Goal: Use online tool/utility: Utilize a website feature to perform a specific function

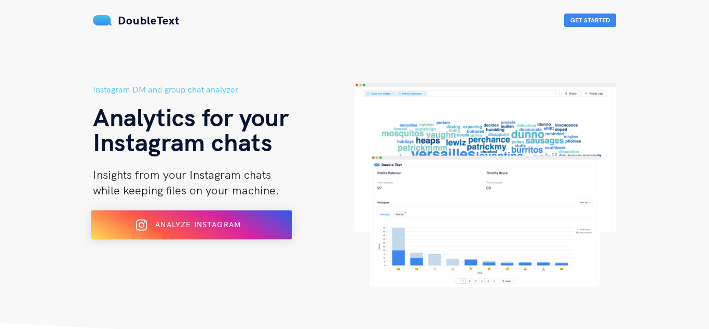
click at [186, 217] on div "Analyze Instagram" at bounding box center [192, 225] width 164 height 17
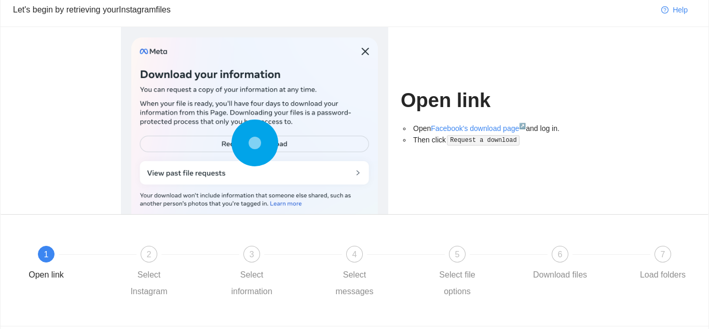
scroll to position [42, 0]
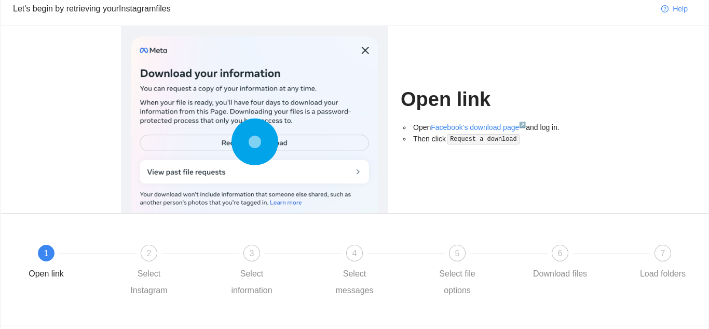
click at [471, 137] on code "Request a download" at bounding box center [483, 139] width 73 height 10
click at [365, 47] on div at bounding box center [254, 144] width 247 height 216
click at [367, 44] on div at bounding box center [254, 144] width 247 height 216
